Goal: Task Accomplishment & Management: Use online tool/utility

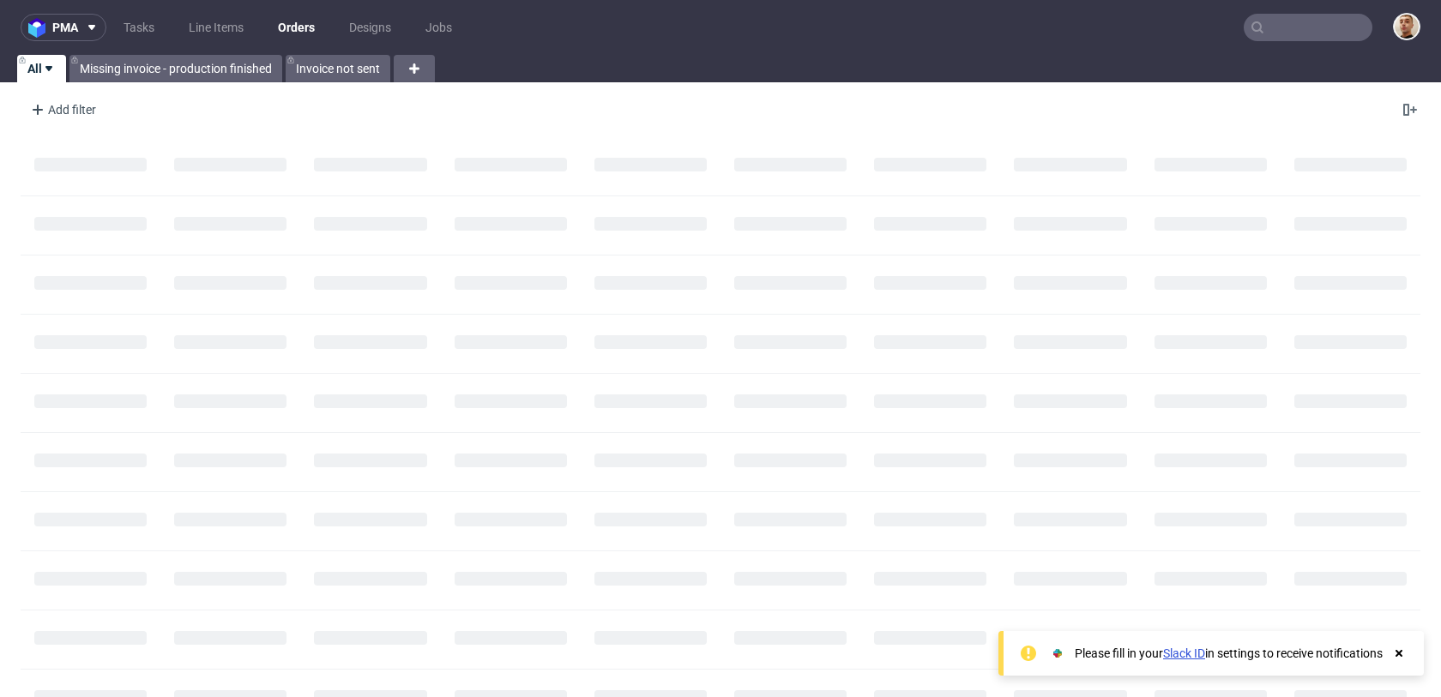
click at [1289, 15] on input "text" at bounding box center [1308, 27] width 129 height 27
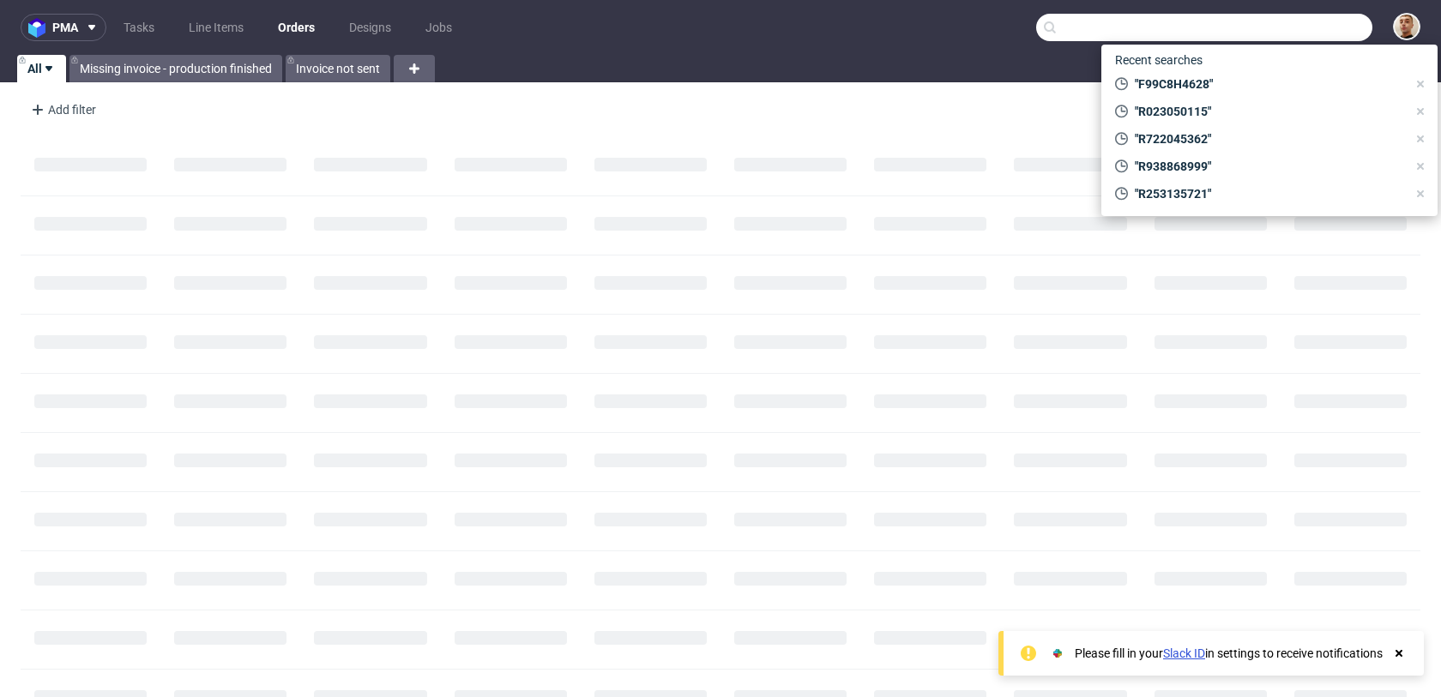
paste input "R828530676"
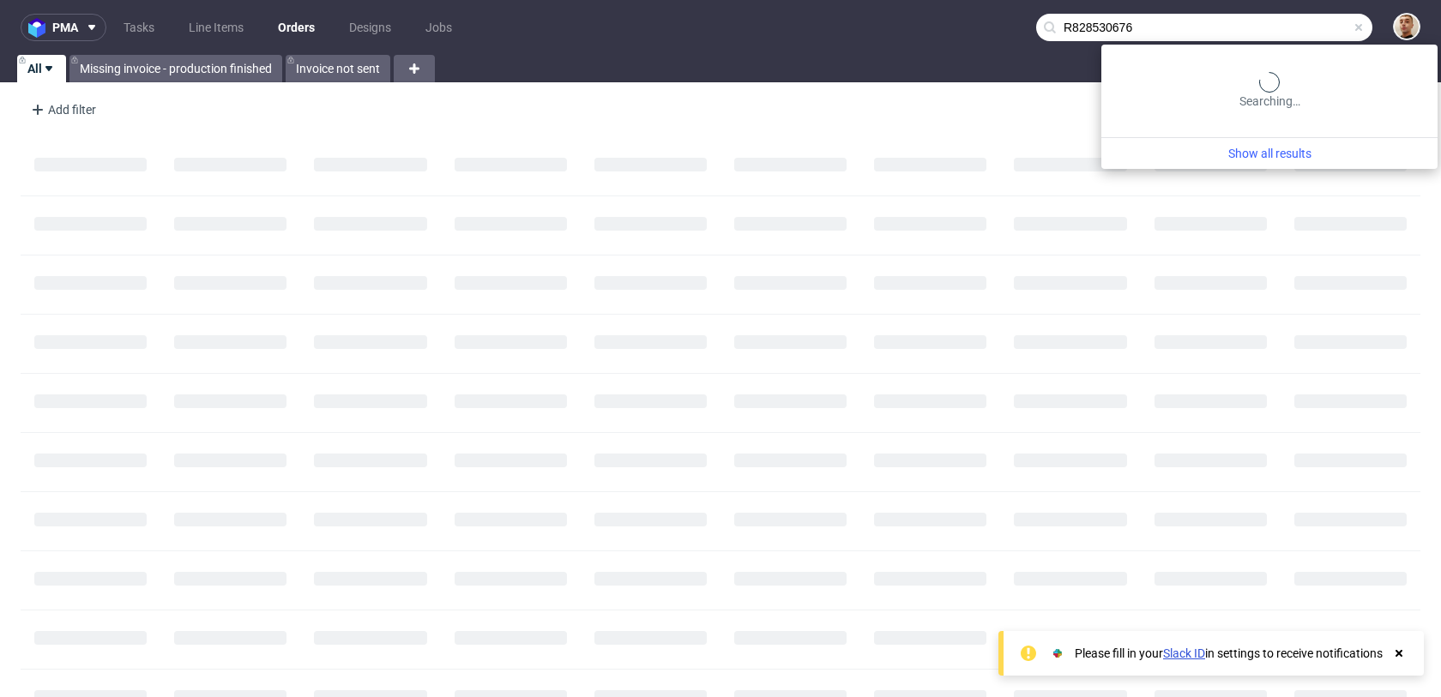
type input "R828530676"
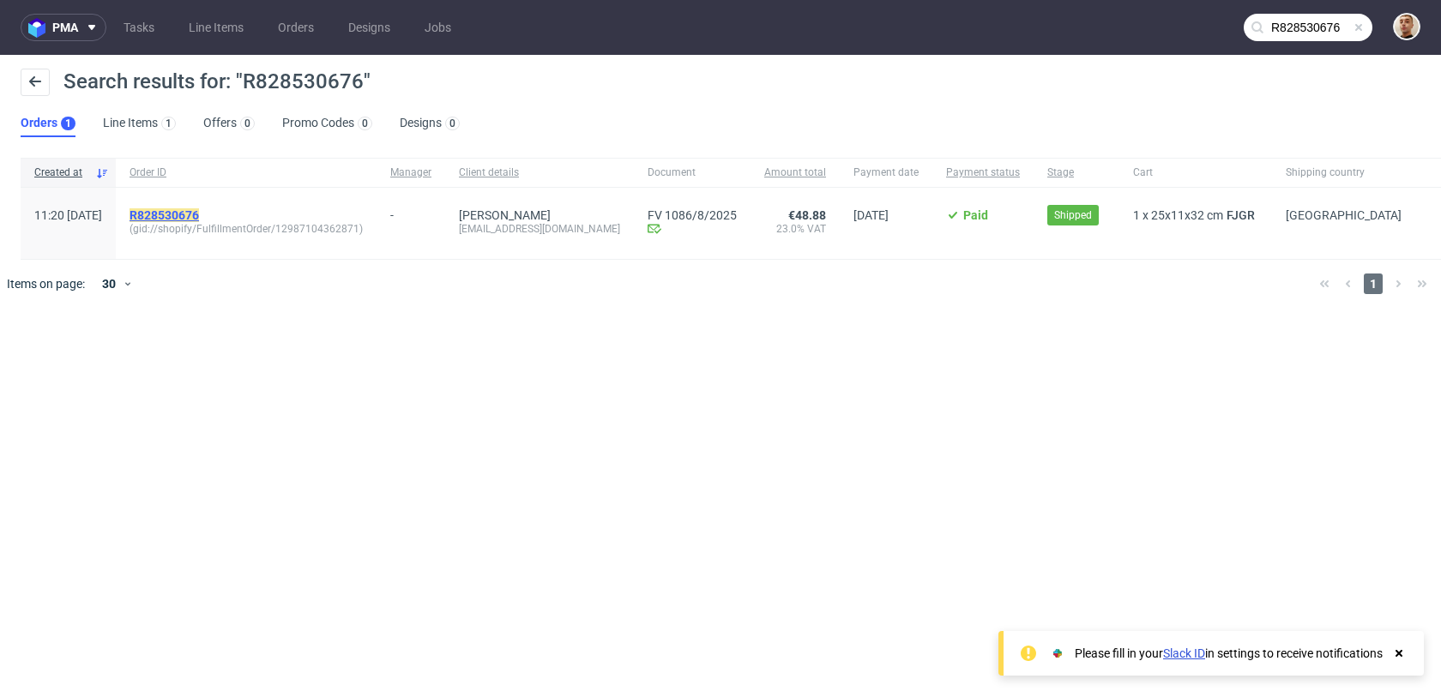
click at [199, 214] on mark "R828530676" at bounding box center [164, 215] width 69 height 14
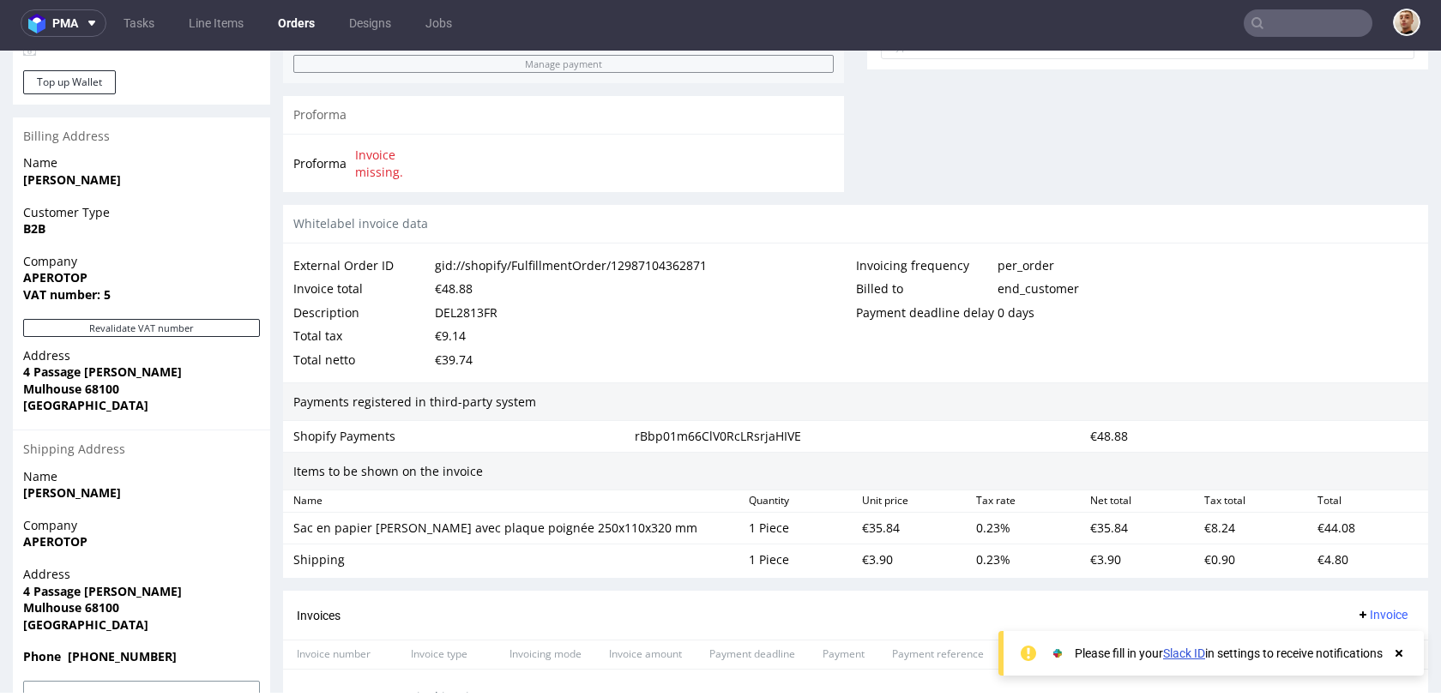
scroll to position [618, 0]
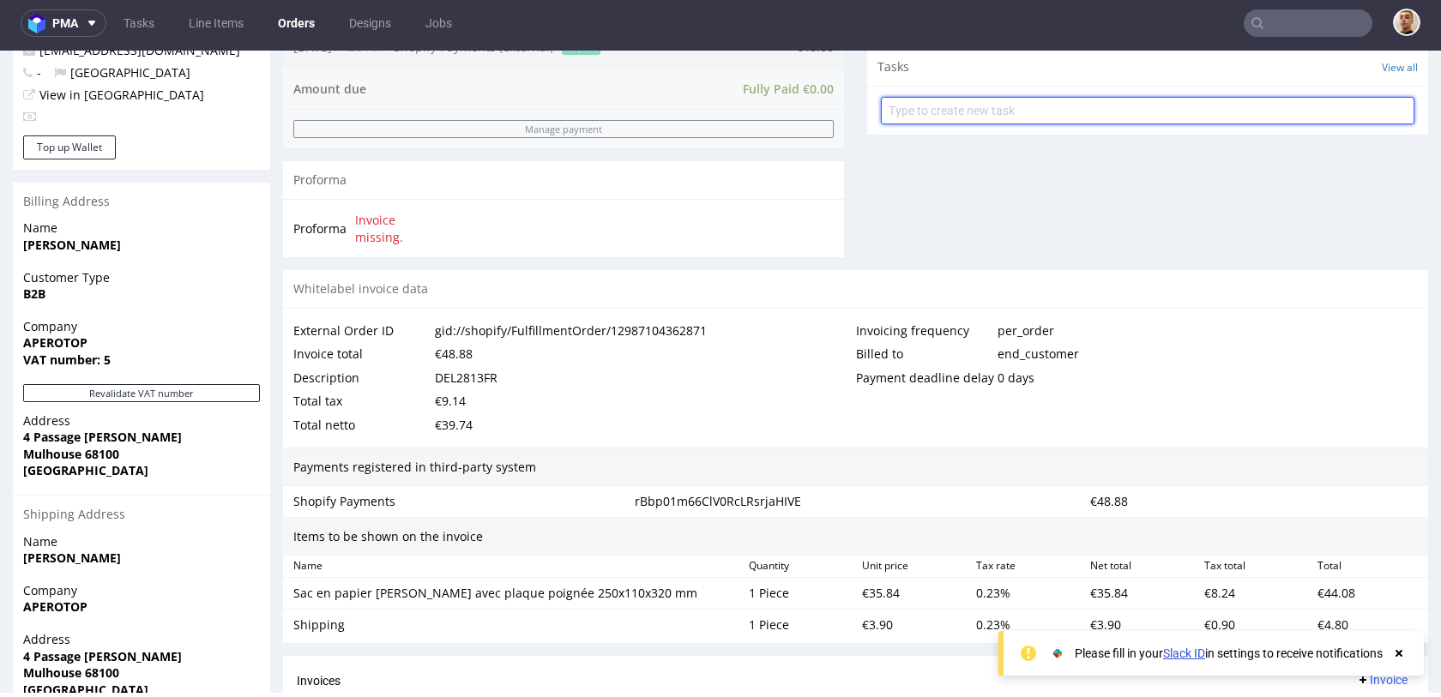
click at [923, 115] on input "text" at bounding box center [1147, 110] width 533 height 27
type input "refund"
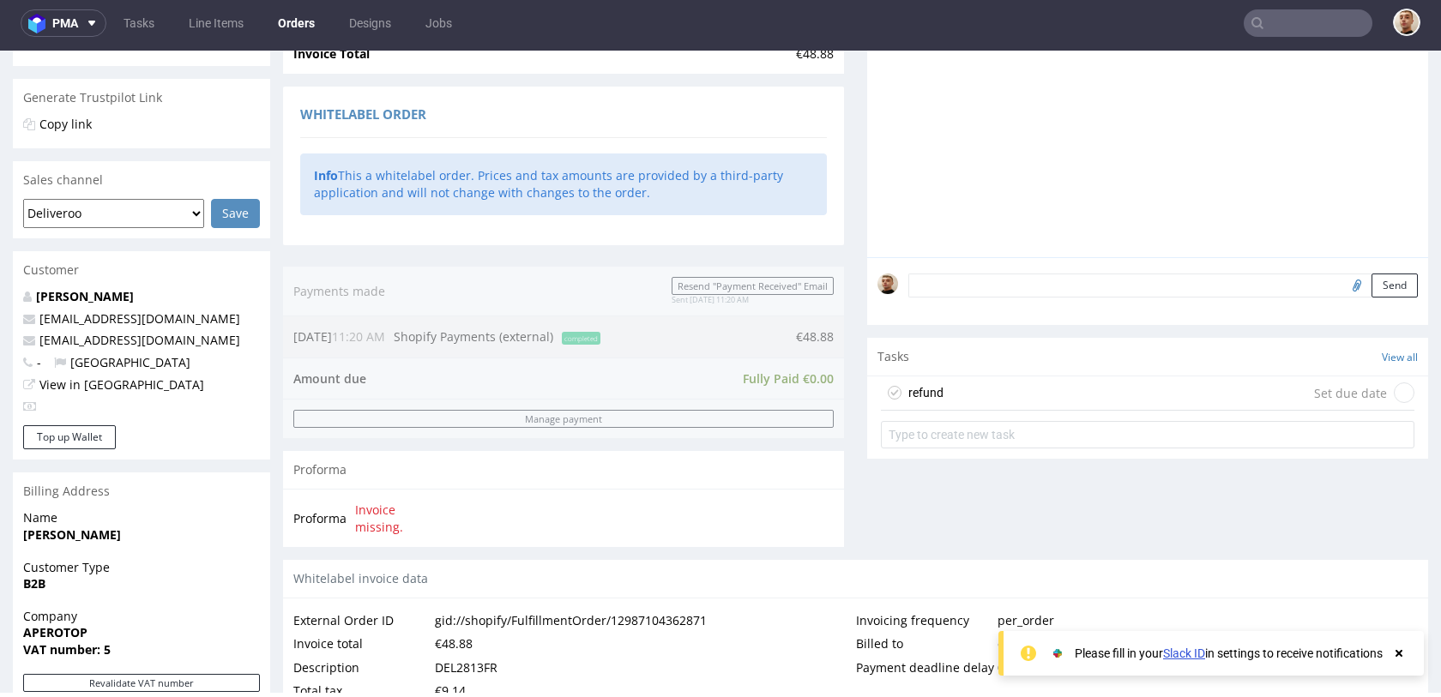
scroll to position [247, 0]
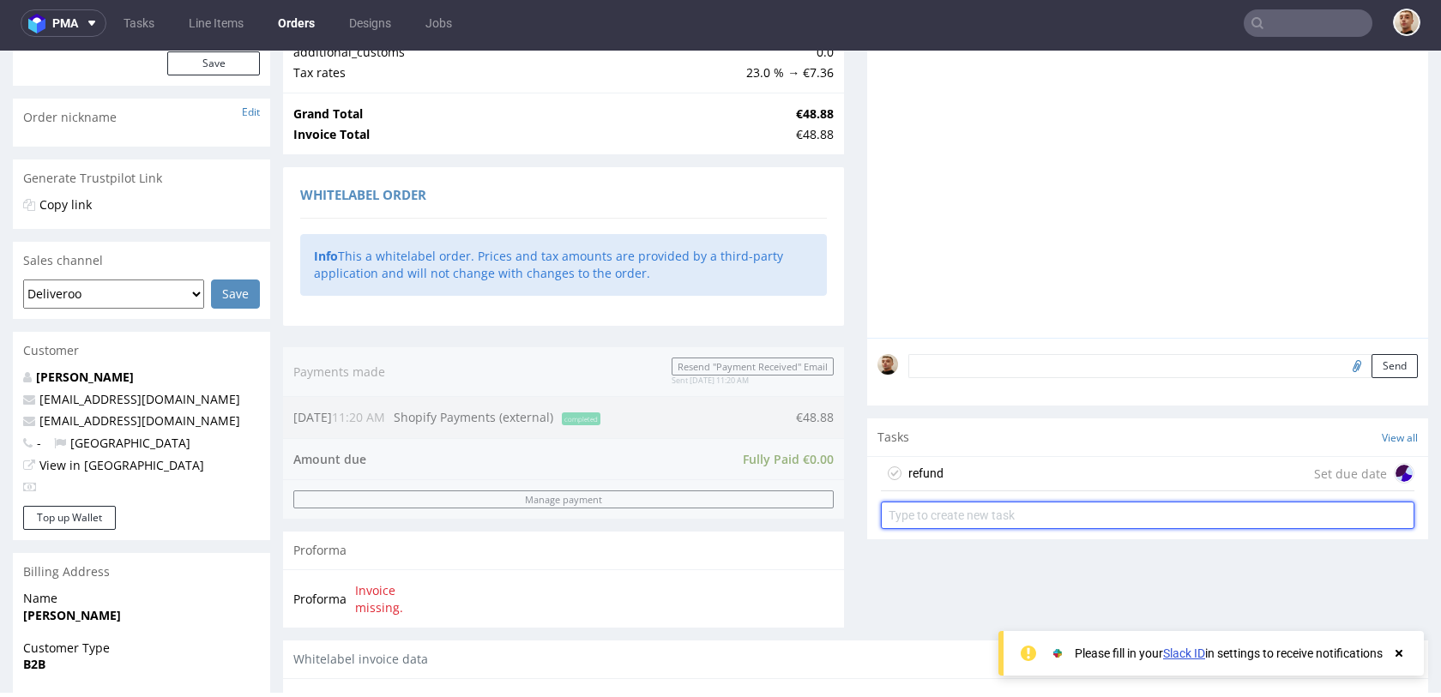
click at [1012, 516] on input "text" at bounding box center [1147, 515] width 533 height 27
type input "invoice's correction"
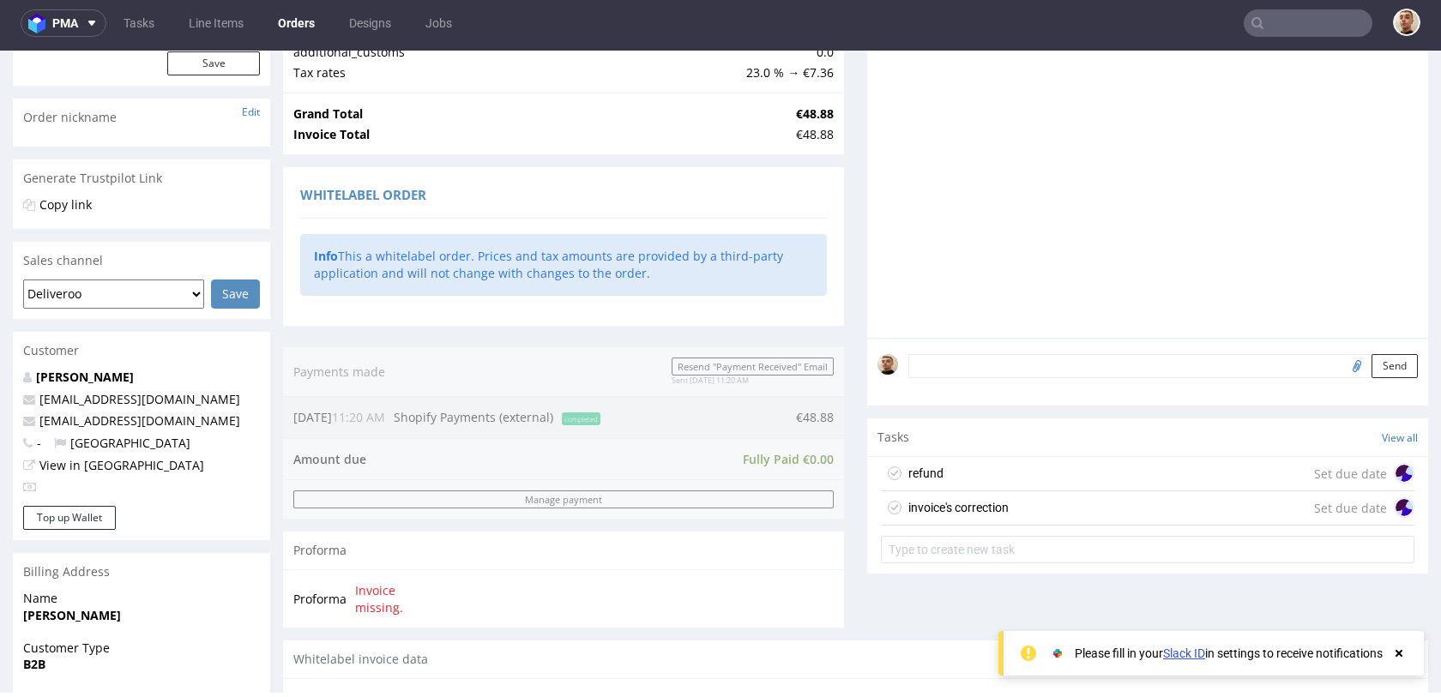
click at [1041, 467] on div "refund Set due date" at bounding box center [1147, 474] width 533 height 34
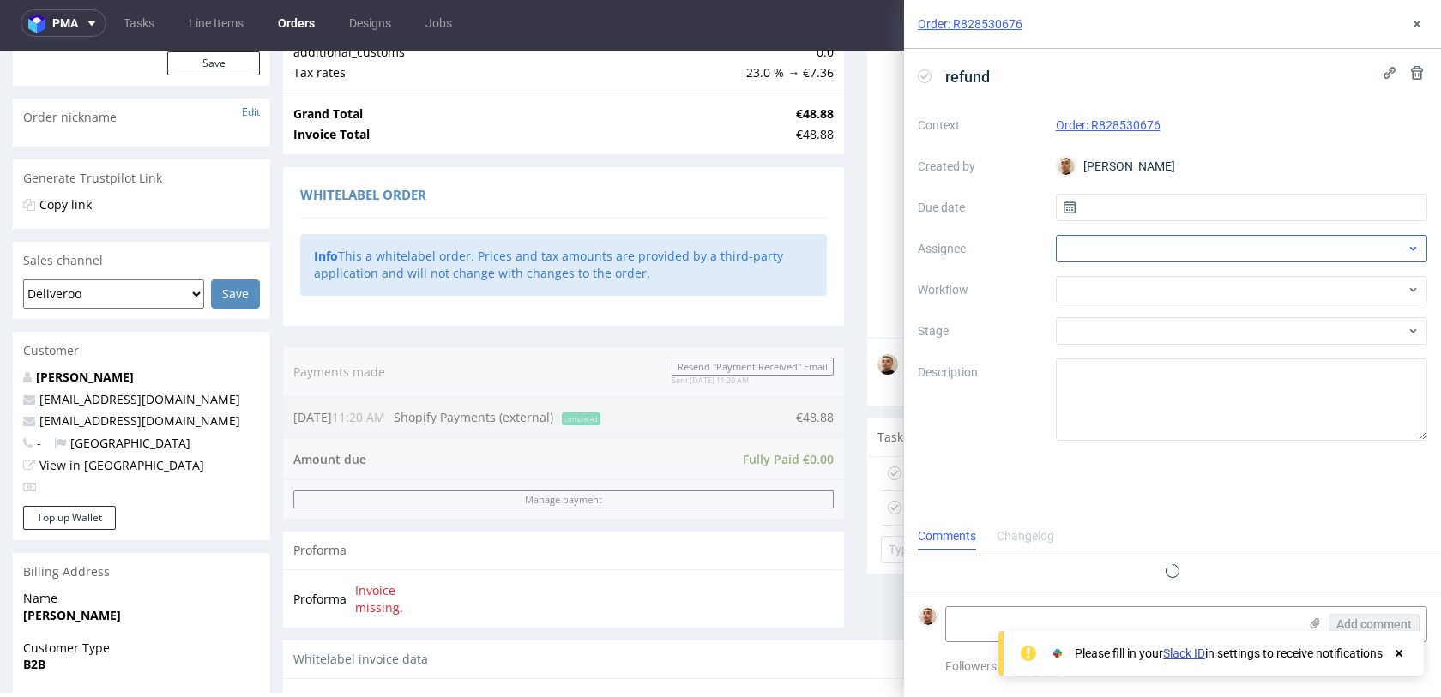
scroll to position [14, 0]
click at [1148, 218] on input "text" at bounding box center [1242, 207] width 372 height 27
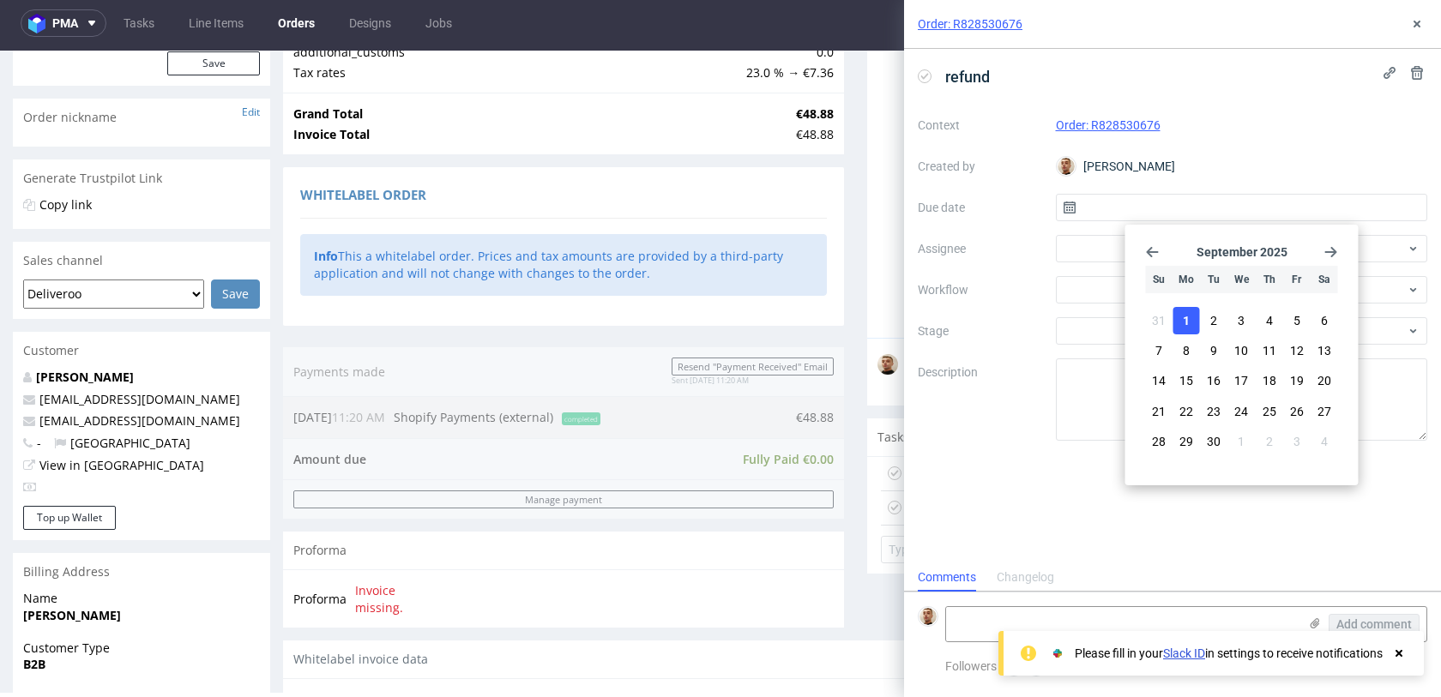
click at [1183, 320] on span "1" at bounding box center [1186, 320] width 7 height 17
type input "[DATE]"
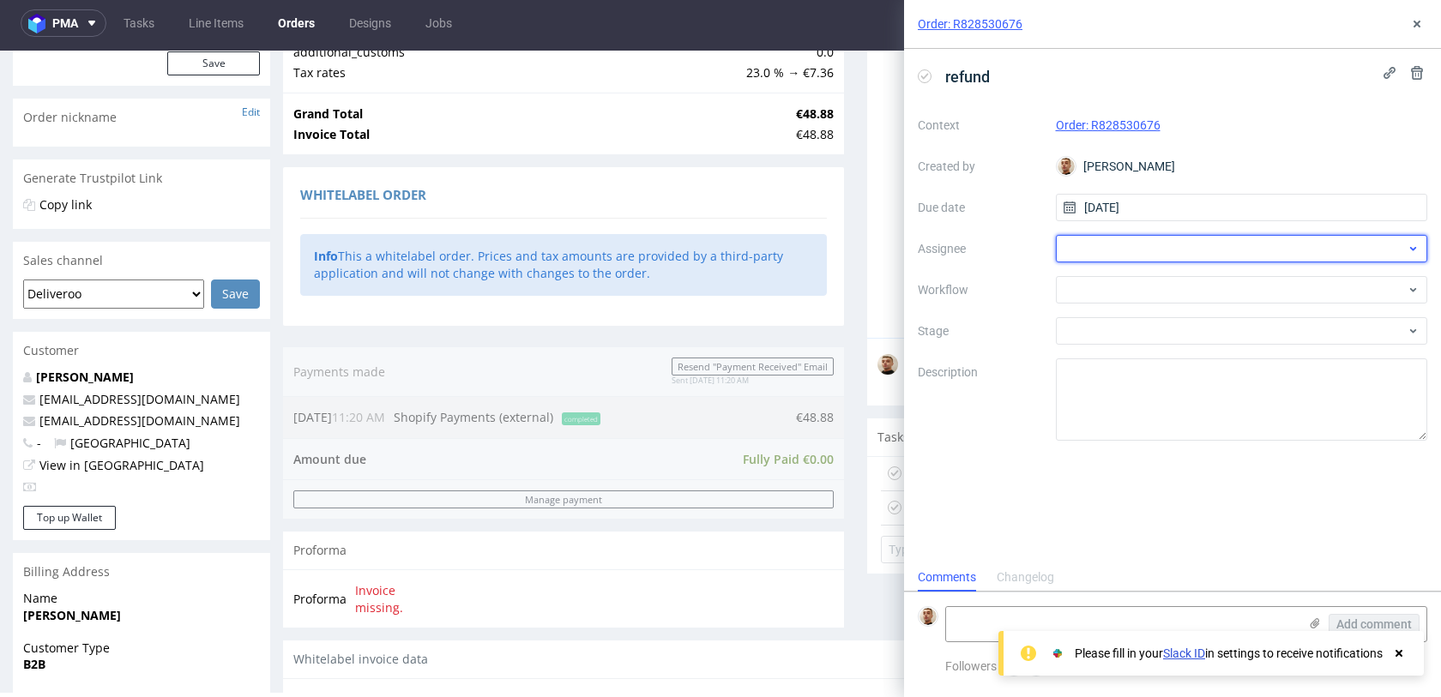
click at [1136, 249] on div at bounding box center [1242, 248] width 372 height 27
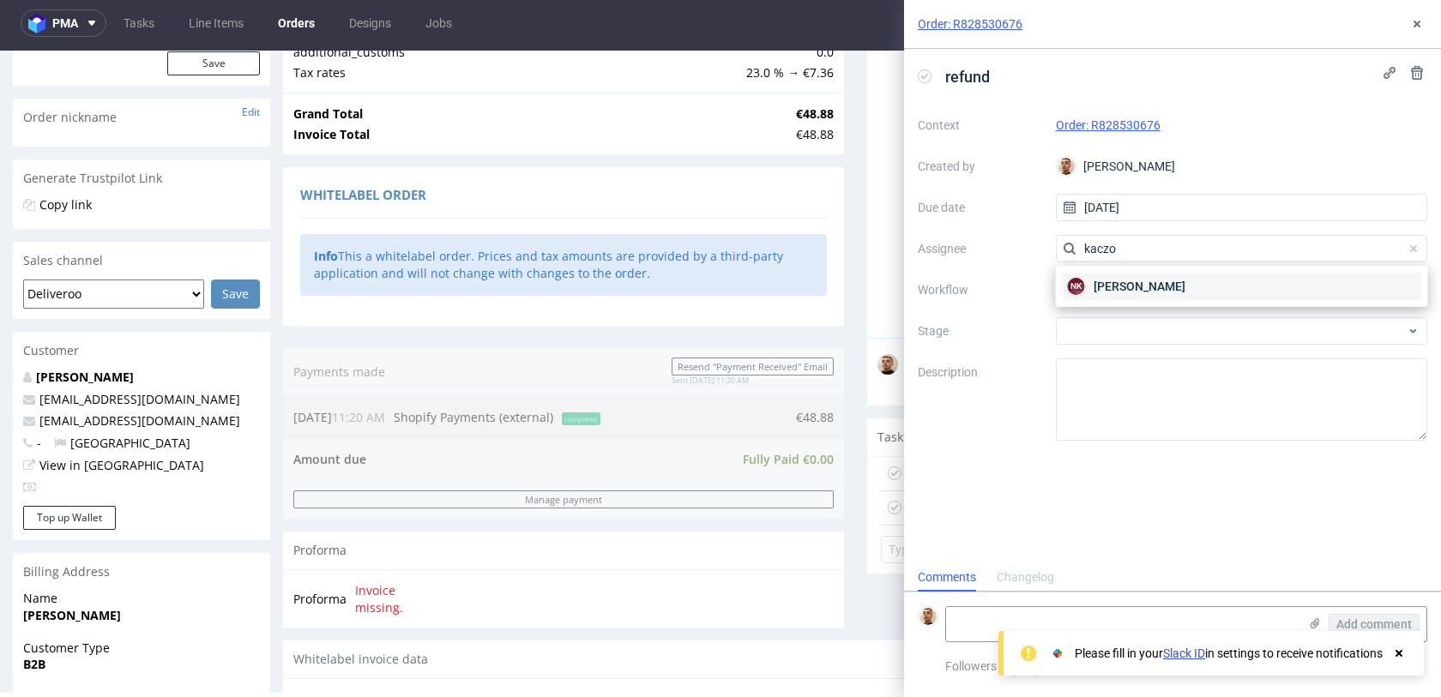
type input "kaczo"
click at [1101, 287] on span "Natalia Kaczorowska" at bounding box center [1140, 286] width 92 height 17
click at [1101, 287] on div at bounding box center [1242, 289] width 372 height 27
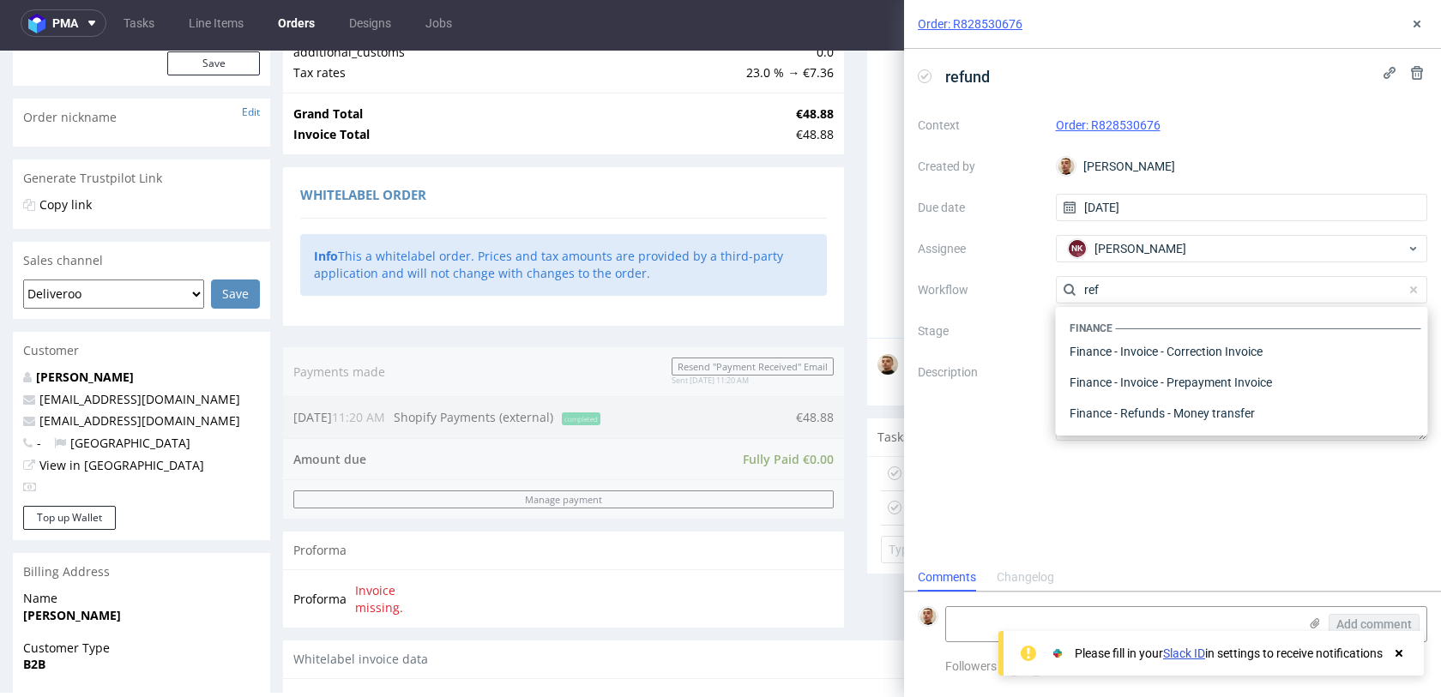
scroll to position [93, 0]
type input "refund"
click at [1111, 377] on div "Finance - Refunds - Stripe" at bounding box center [1242, 382] width 359 height 31
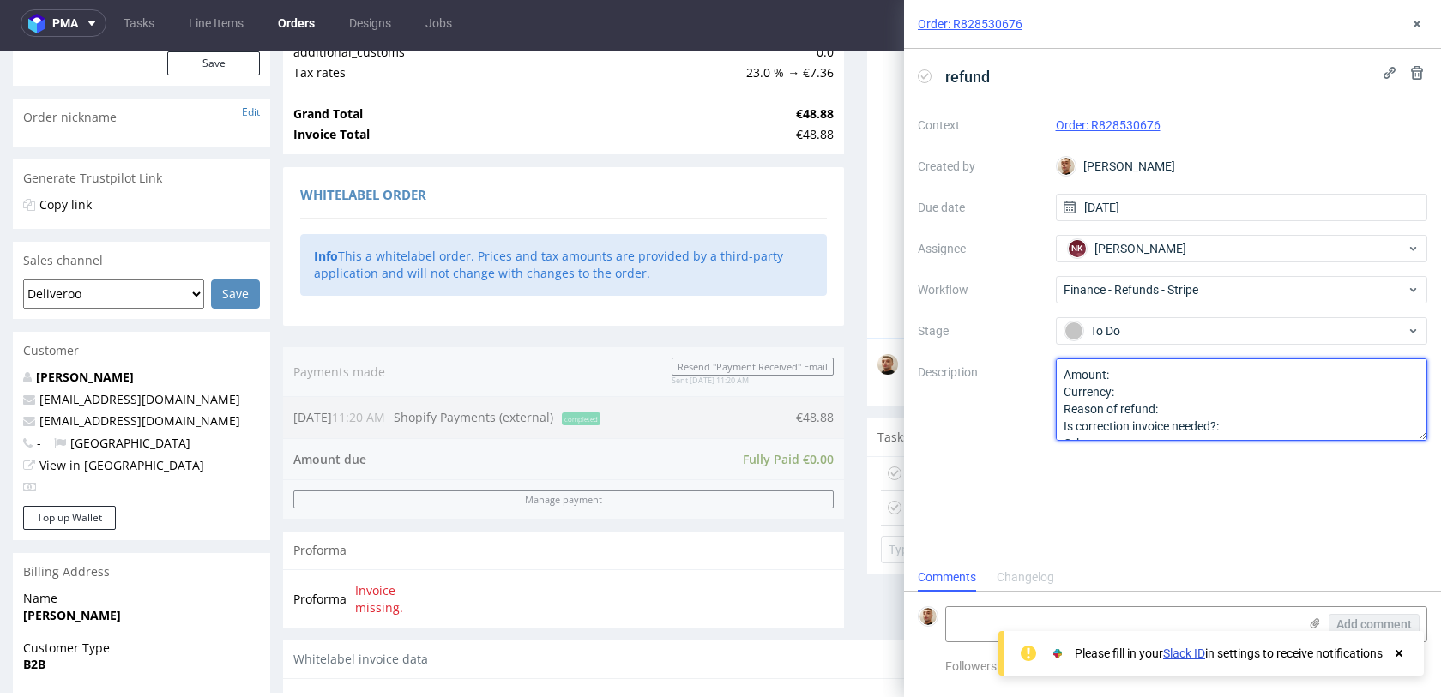
click at [1125, 376] on textarea "Amount: Currency: Reason of refund: Is correction invoice needed?: Other:" at bounding box center [1242, 400] width 372 height 82
click at [1172, 401] on textarea "Amount: Currency: Reason of refund: Is correction invoice needed?: Other:" at bounding box center [1242, 400] width 372 height 82
click at [1236, 425] on textarea "Amount: Currency: Reason of refund: Is correction invoice needed?: Other:" at bounding box center [1242, 400] width 372 height 82
type textarea "Amount: full ref Currency: Reason of refund: complaint due to damaged goods Is …"
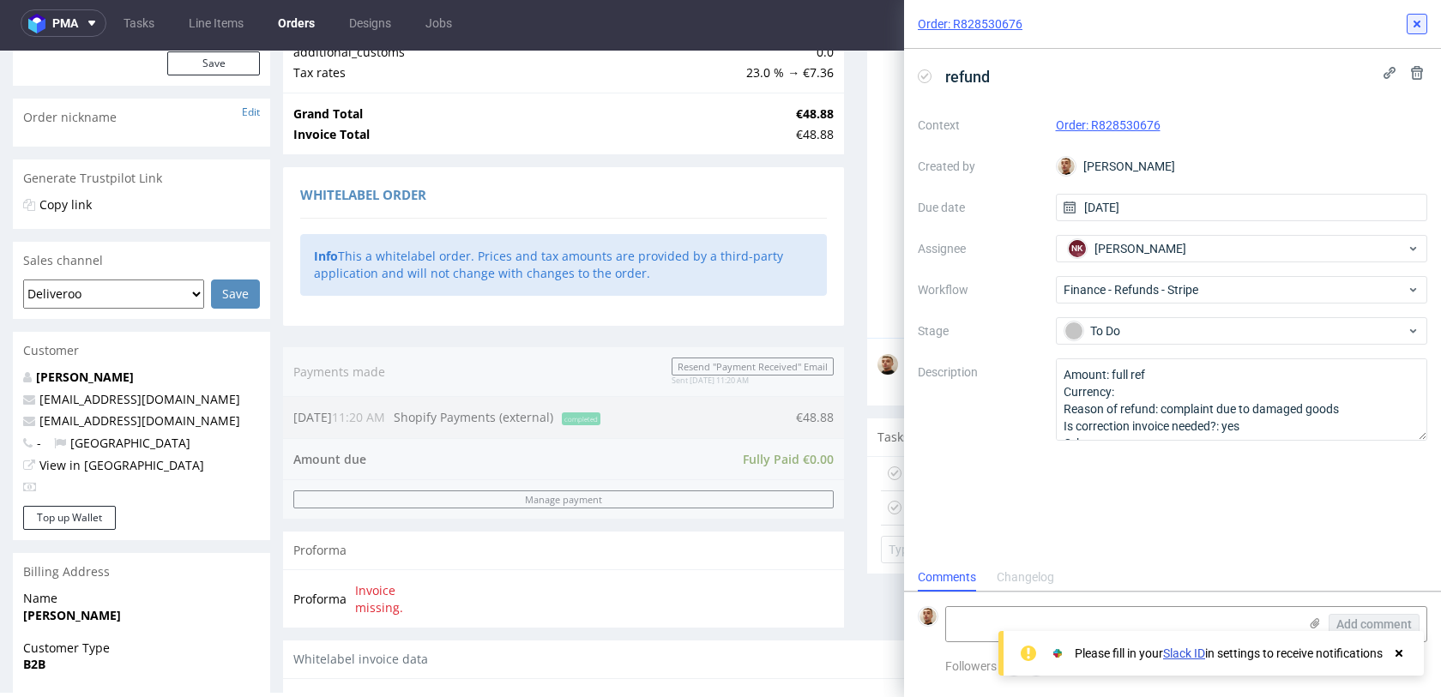
click at [1411, 33] on button at bounding box center [1417, 24] width 21 height 21
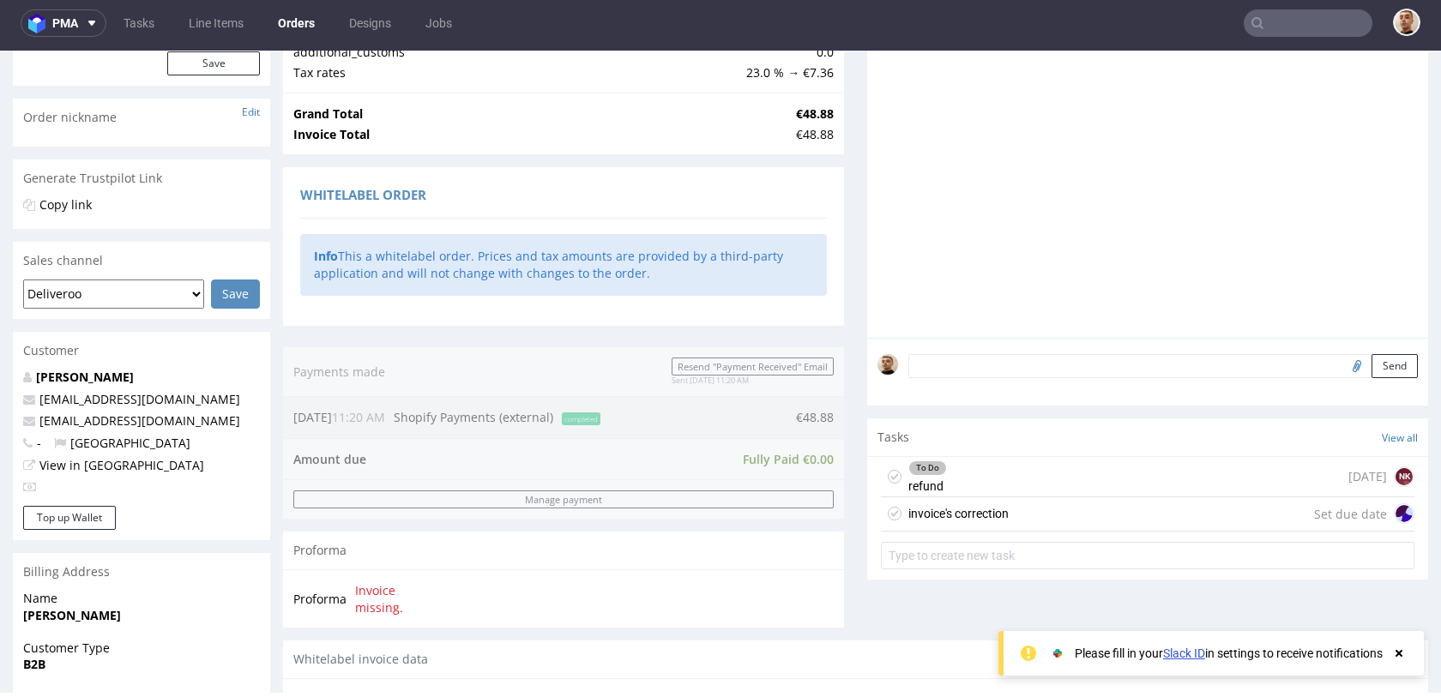
click at [1015, 507] on div "invoice's correction Set due date" at bounding box center [1147, 514] width 533 height 34
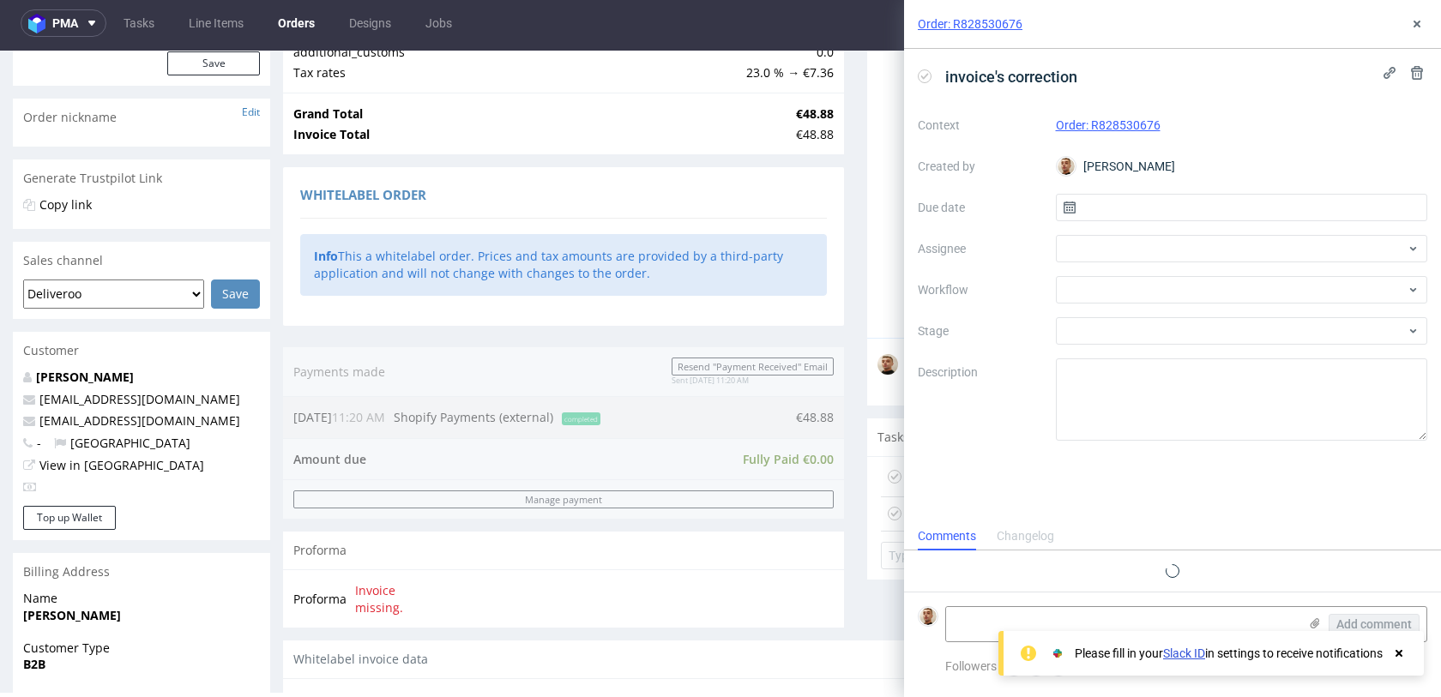
scroll to position [14, 0]
click at [1160, 223] on div "Context Order: R828530676 Created by Bartłomiej Leśniczuk Due date Assignee Wor…" at bounding box center [1172, 275] width 509 height 329
click at [1160, 213] on input "text" at bounding box center [1242, 207] width 372 height 27
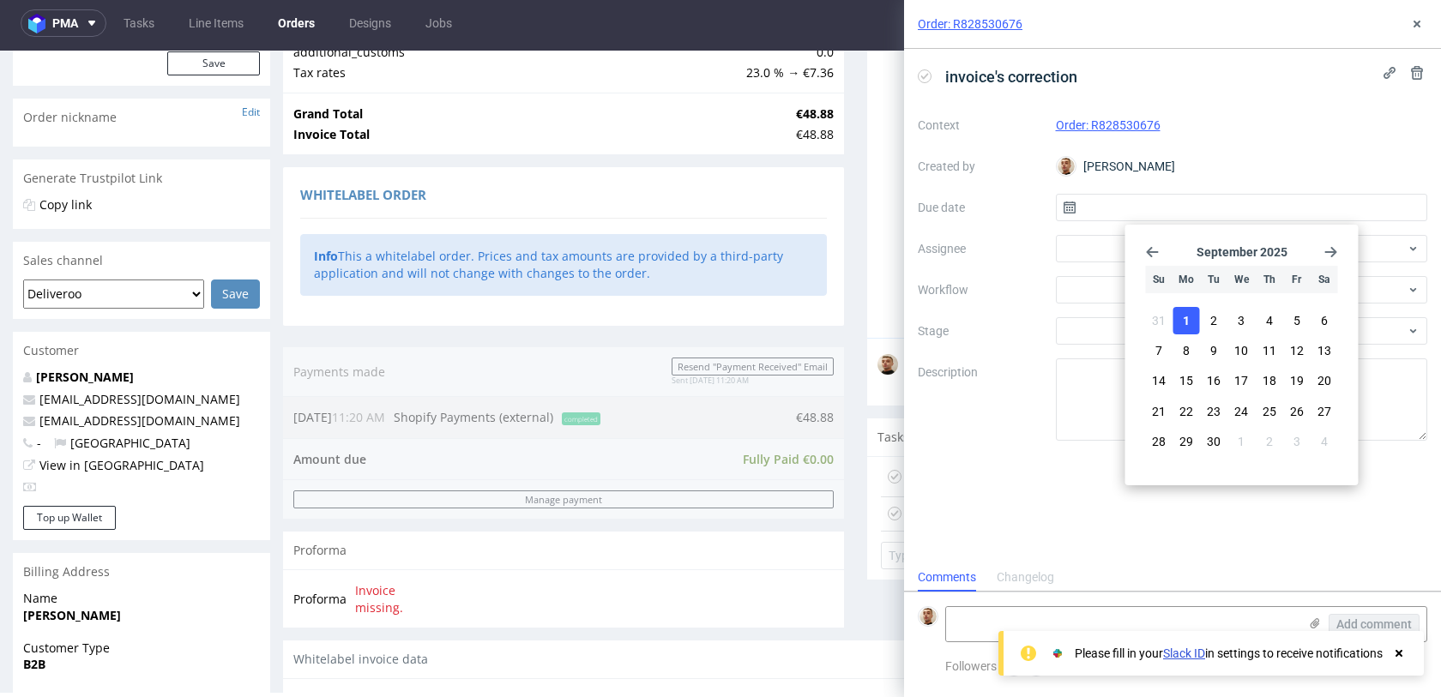
click at [1189, 328] on span "1" at bounding box center [1186, 320] width 7 height 17
type input "[DATE]"
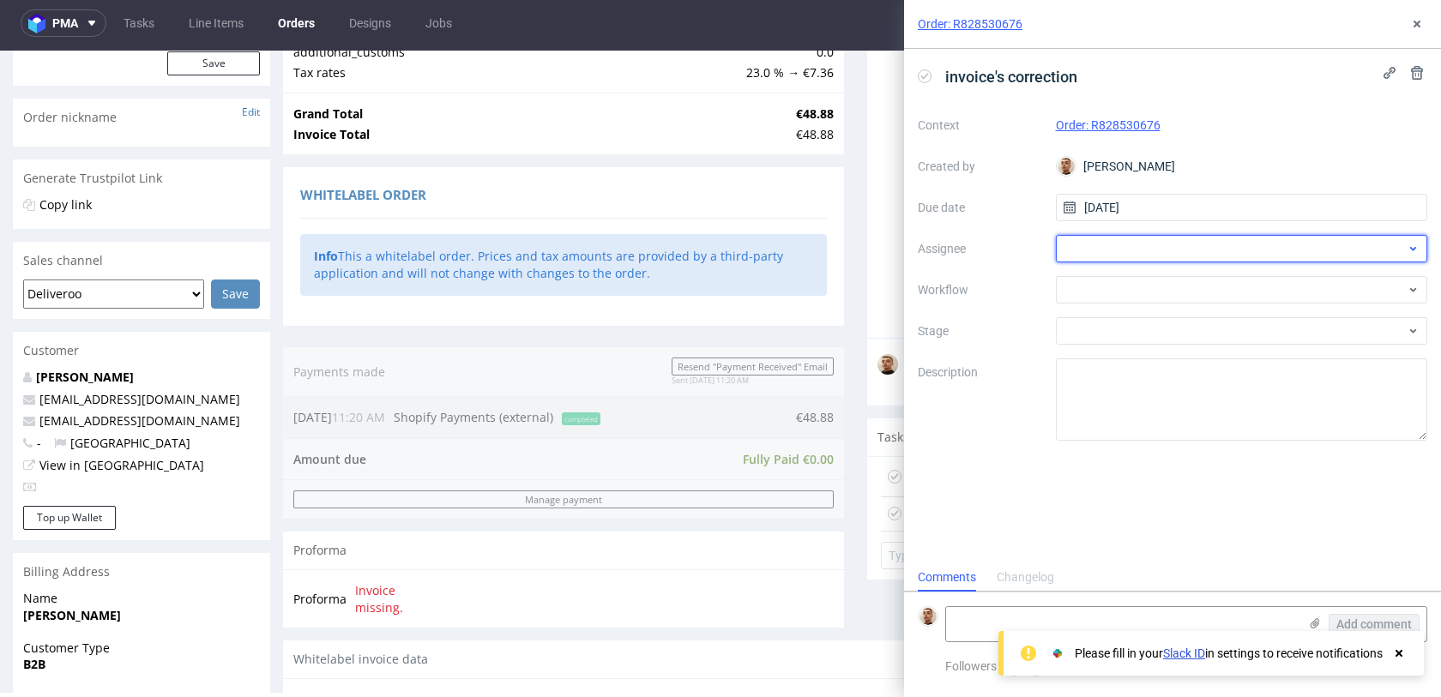
click at [1157, 252] on div at bounding box center [1242, 248] width 372 height 27
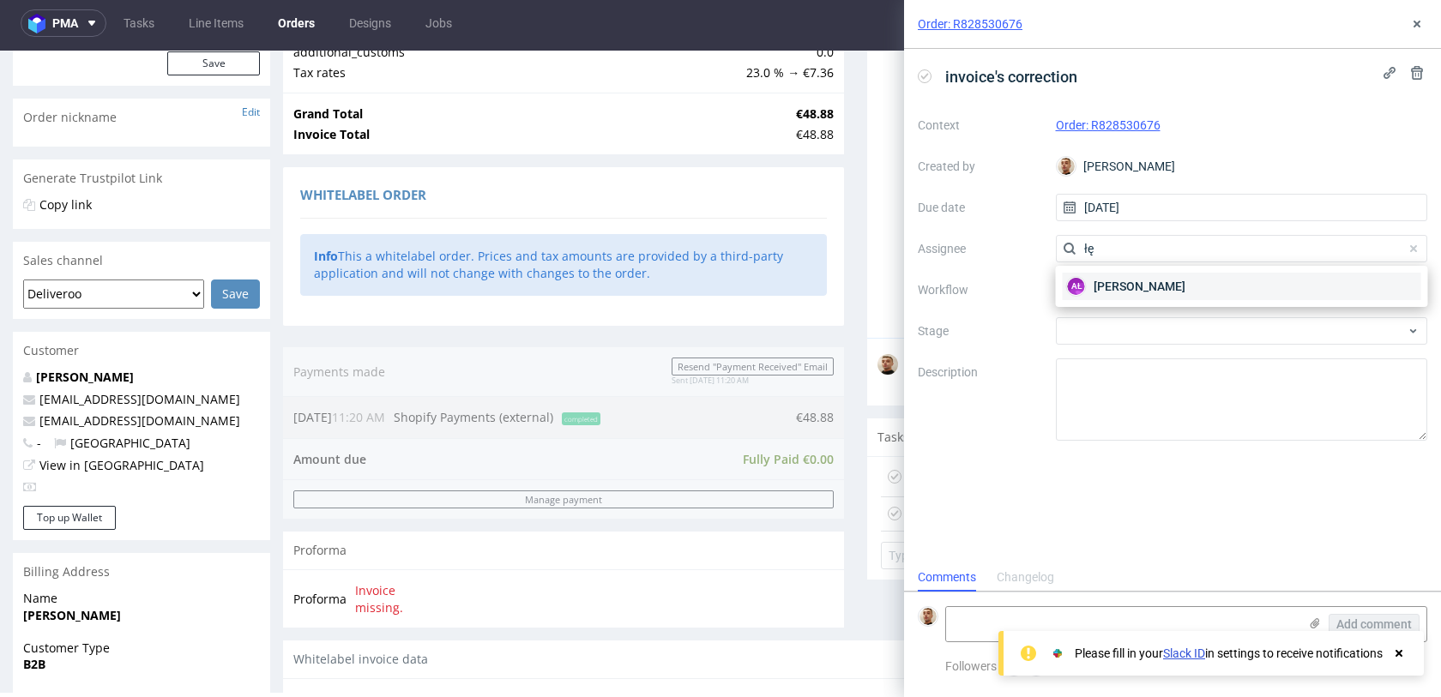
type input "łę"
click at [1135, 273] on div "AŁ Aleksandra Łętowska" at bounding box center [1242, 286] width 359 height 27
click at [1133, 282] on div at bounding box center [1242, 289] width 372 height 27
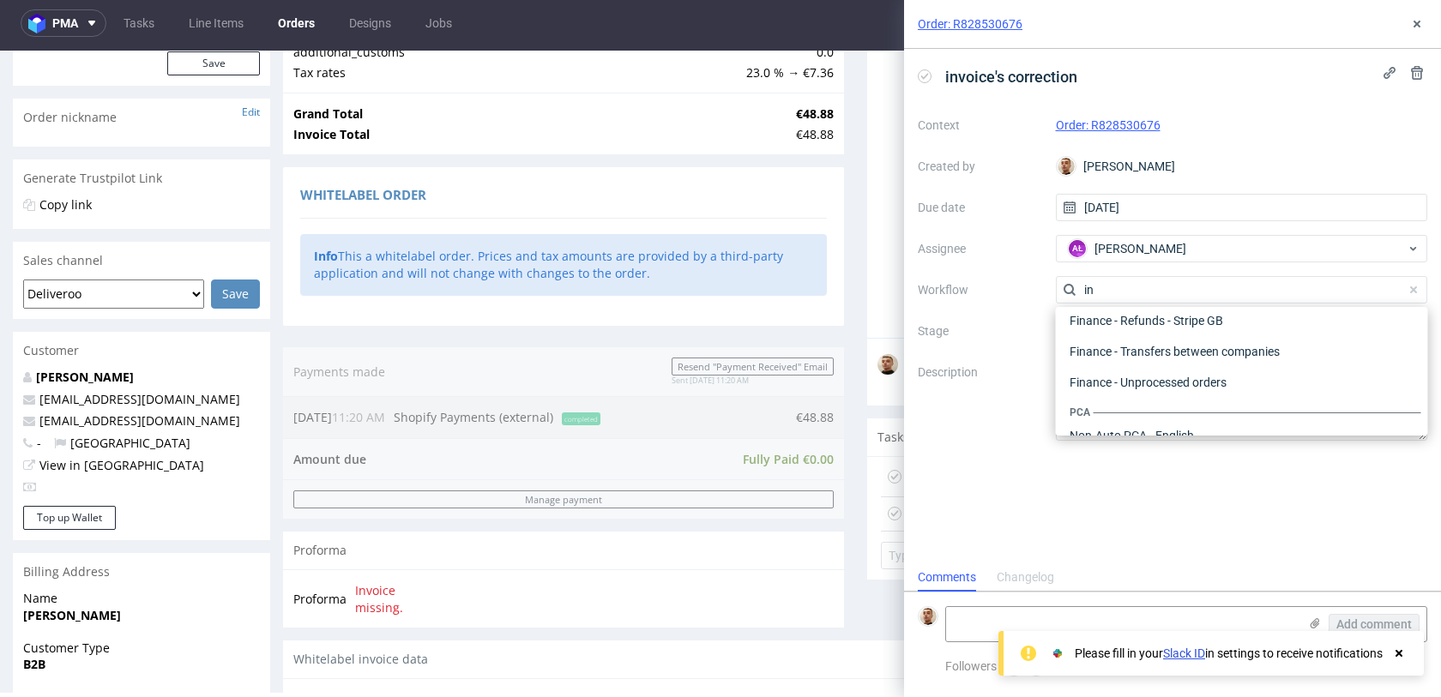
type input "inv"
click at [1144, 292] on input "inv" at bounding box center [1242, 289] width 372 height 27
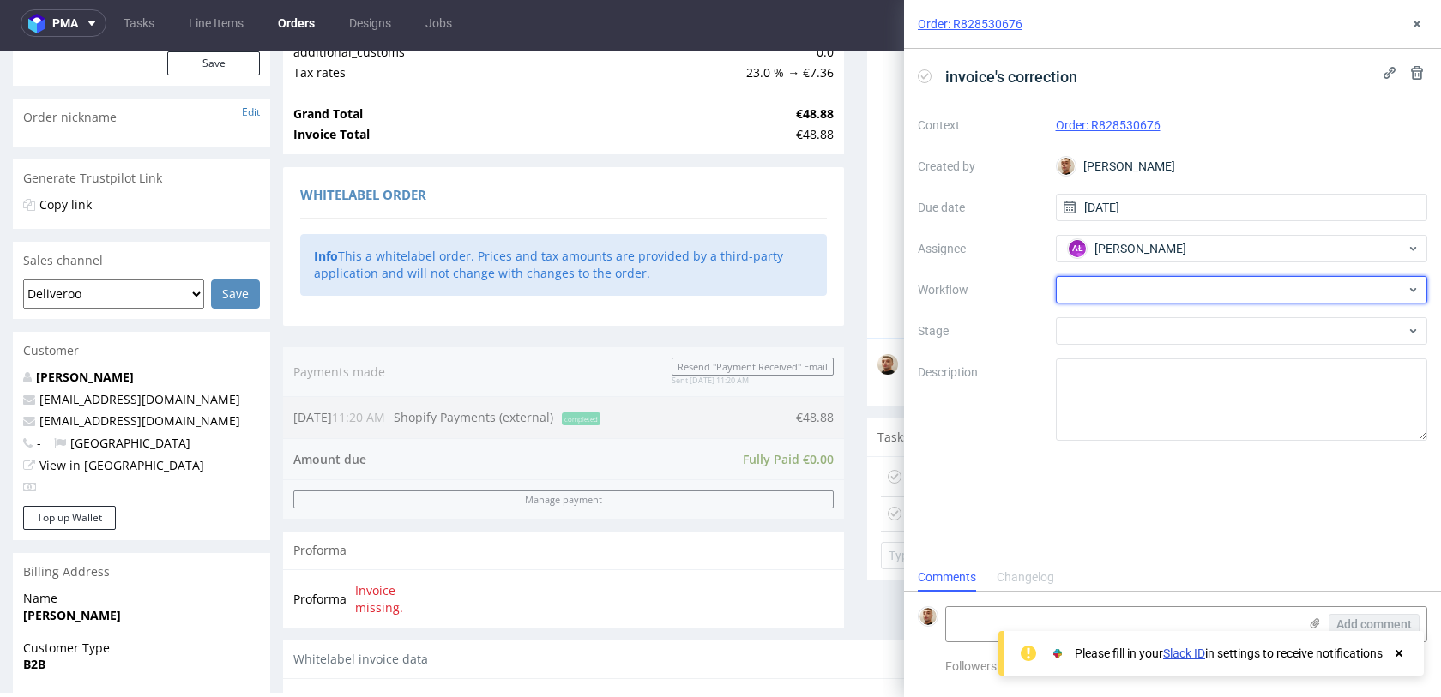
click at [1144, 292] on div at bounding box center [1242, 289] width 372 height 27
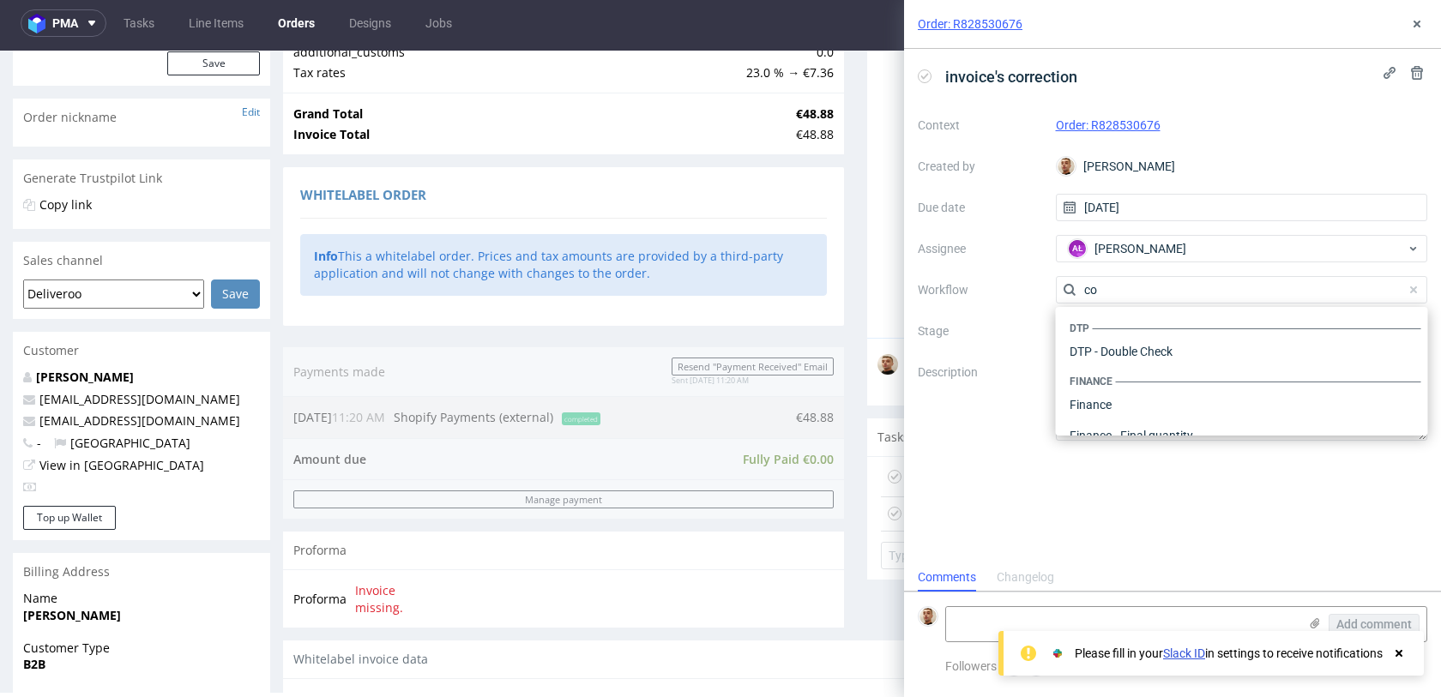
scroll to position [0, 0]
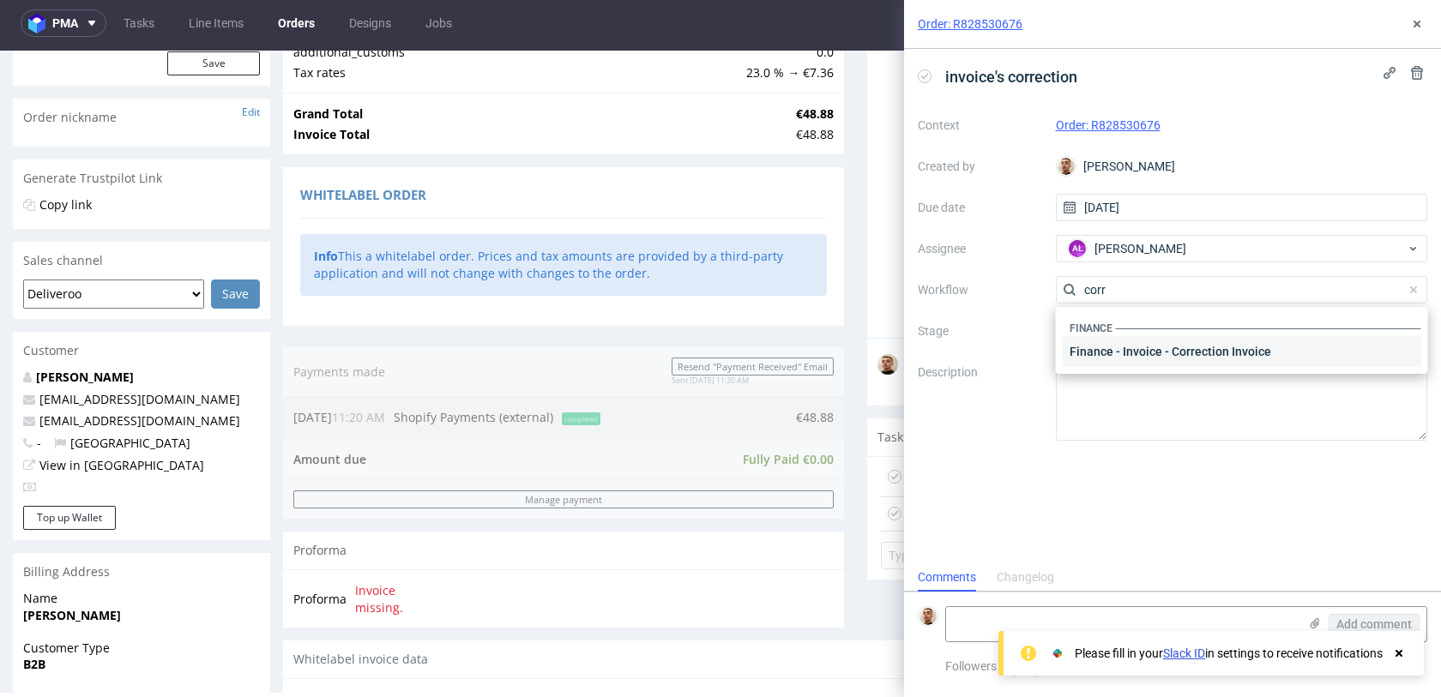
type input "corr"
click at [1112, 357] on div "Finance - Invoice - Correction Invoice" at bounding box center [1242, 351] width 359 height 31
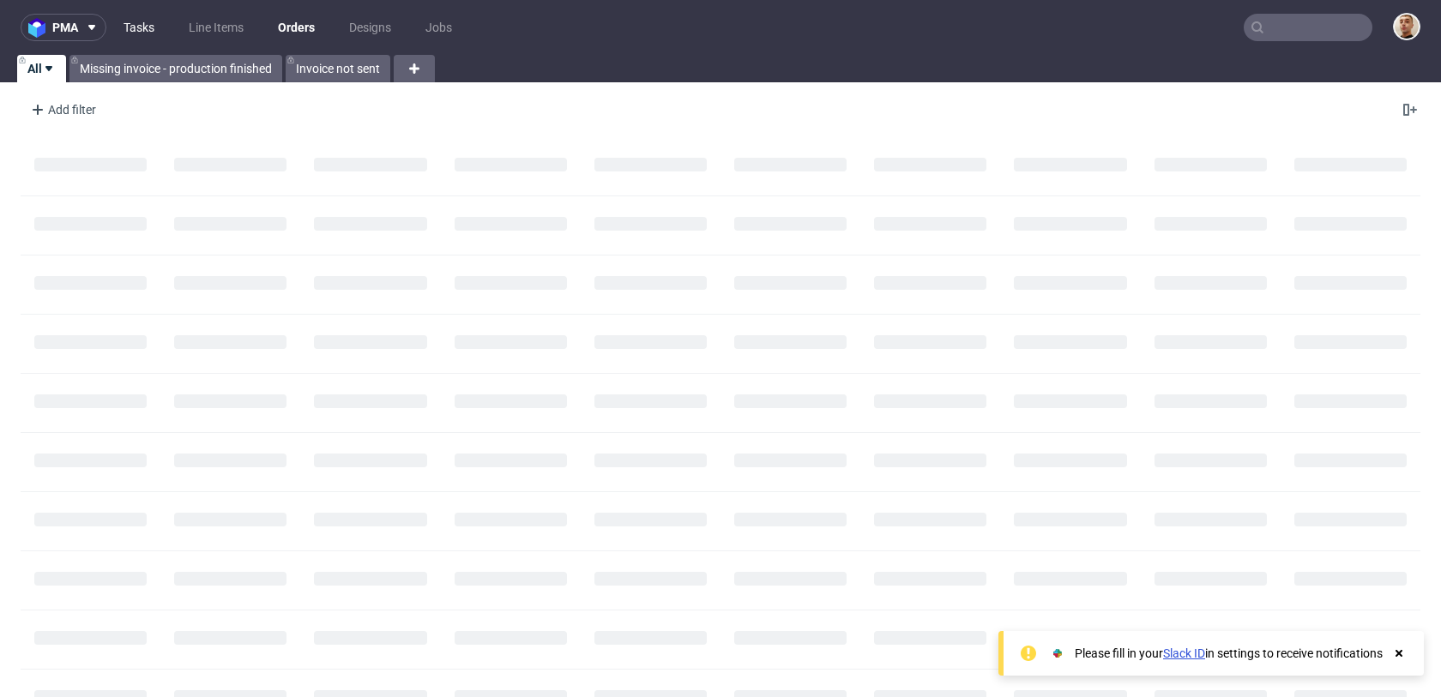
click at [148, 27] on link "Tasks" at bounding box center [138, 27] width 51 height 27
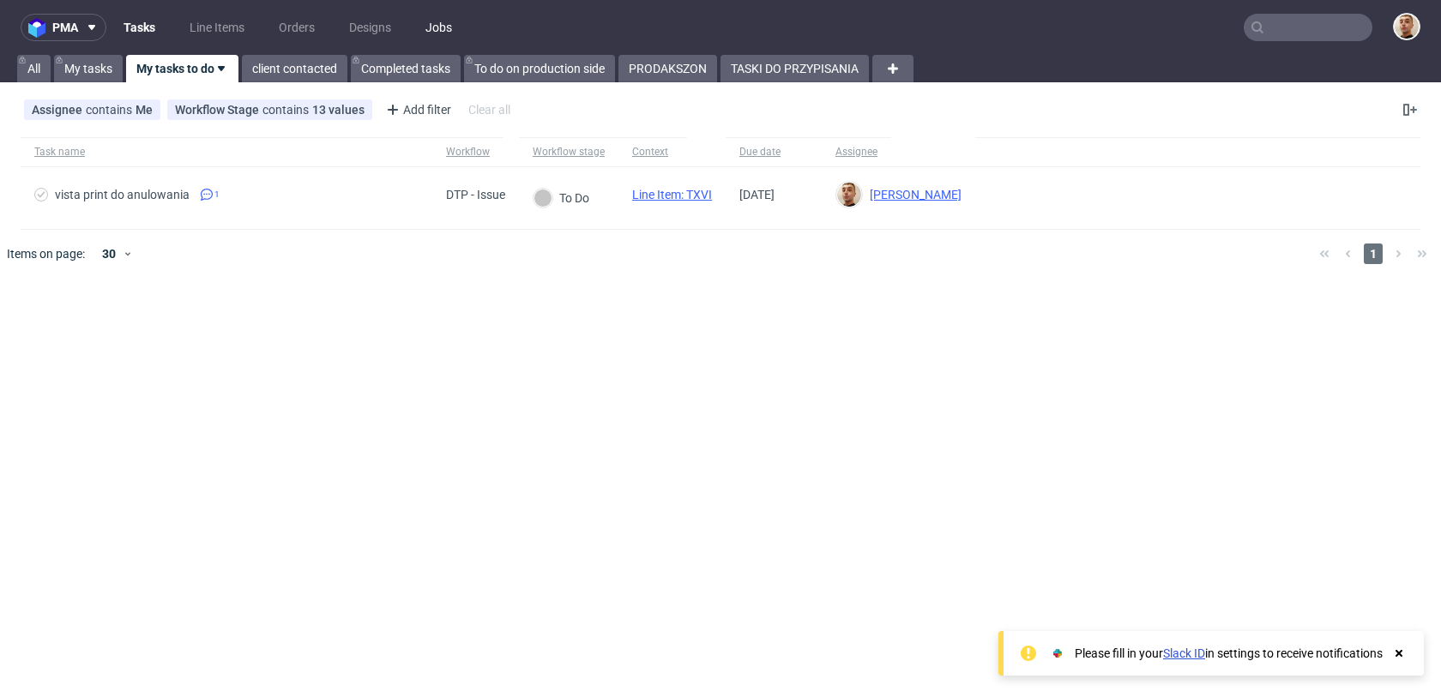
click at [431, 28] on link "Jobs" at bounding box center [438, 27] width 47 height 27
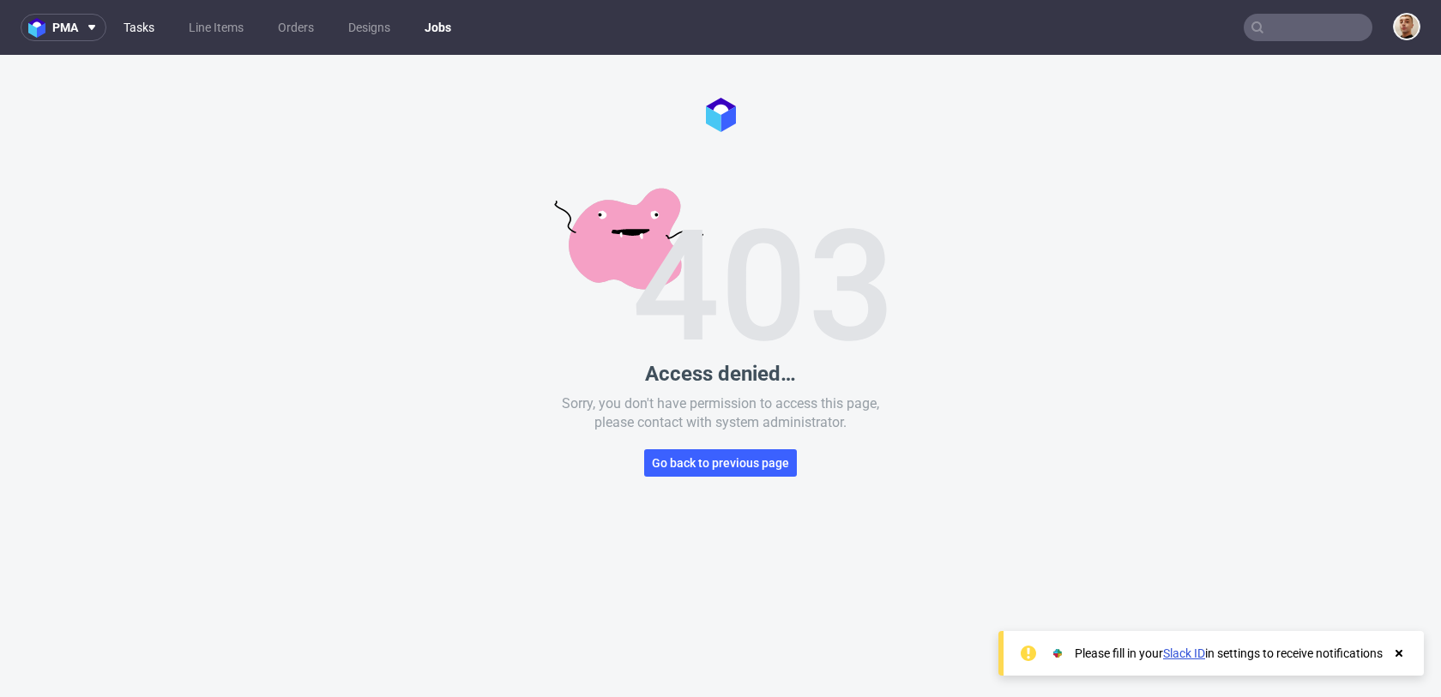
click at [151, 22] on link "Tasks" at bounding box center [138, 27] width 51 height 27
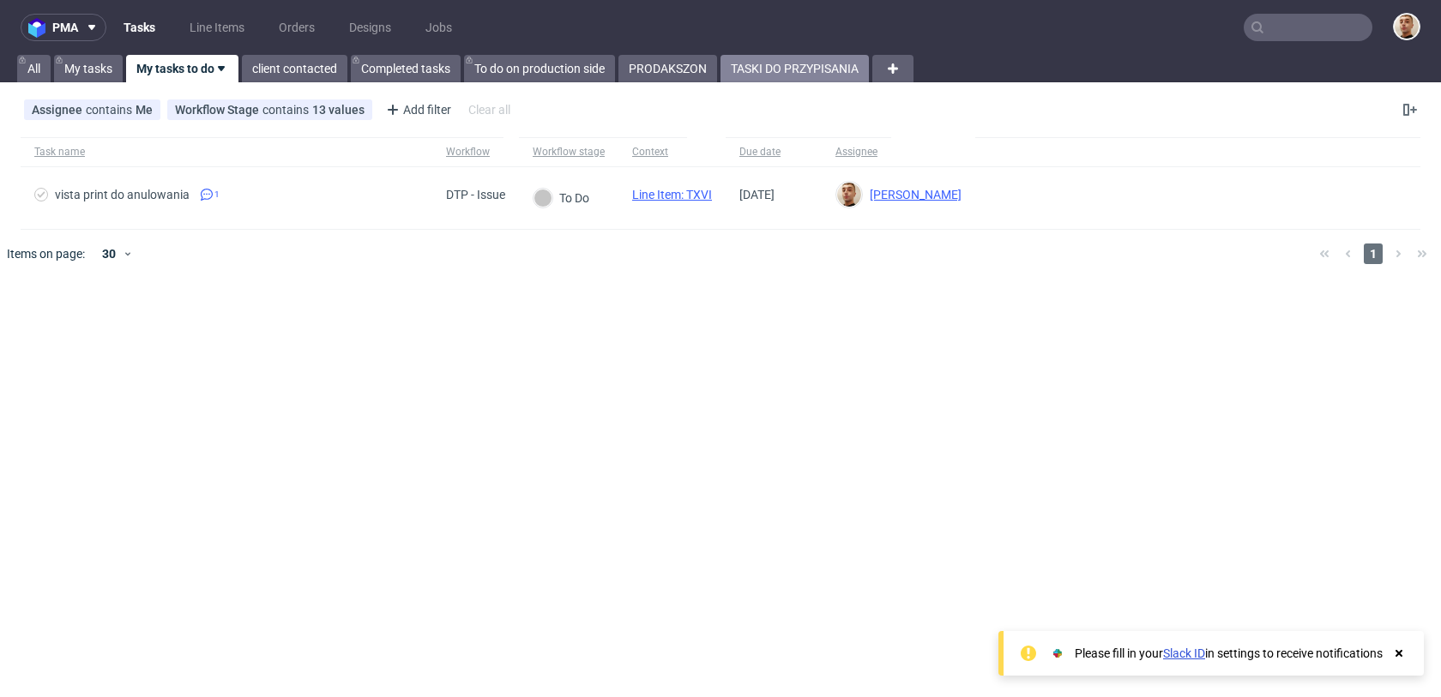
click at [768, 63] on link "TASKI DO PRZYPISANIA" at bounding box center [794, 68] width 148 height 27
